Goal: Navigation & Orientation: Find specific page/section

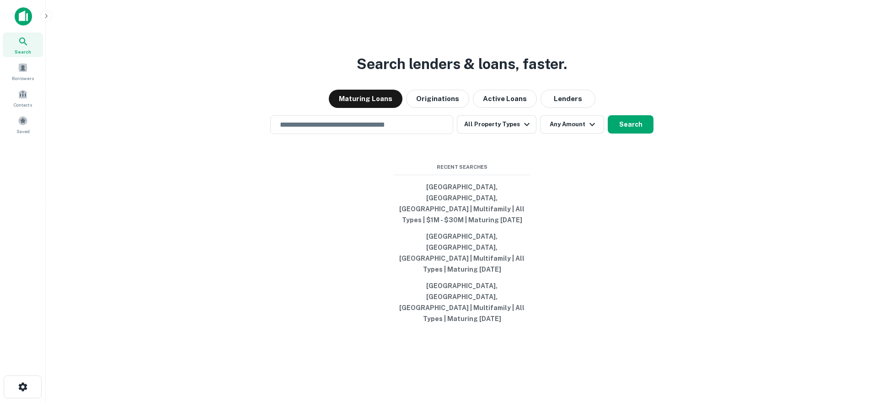
click at [48, 16] on icon "button" at bounding box center [46, 15] width 7 height 7
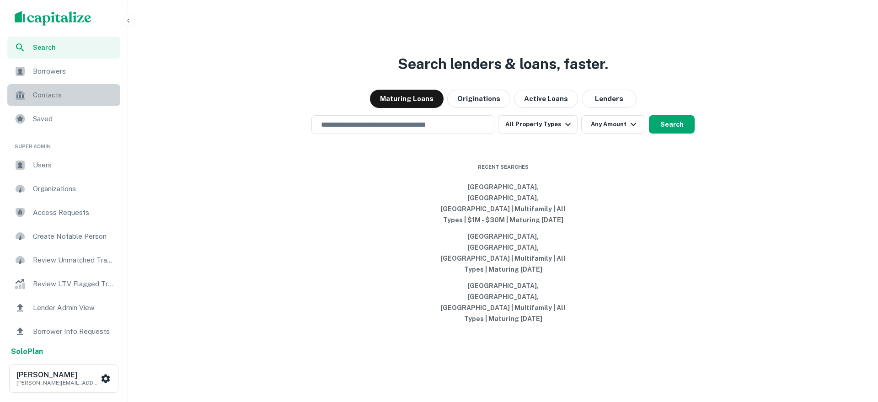
click at [45, 93] on span "Contacts" at bounding box center [74, 95] width 82 height 11
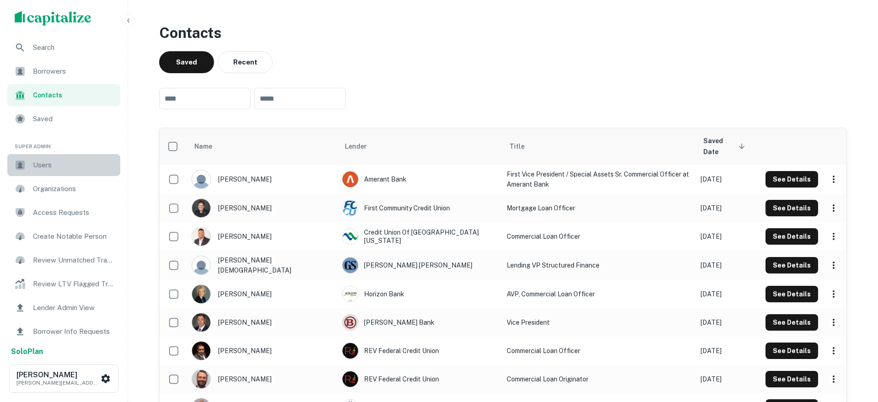
click at [58, 160] on span "Users" at bounding box center [74, 165] width 82 height 11
